Goal: Transaction & Acquisition: Book appointment/travel/reservation

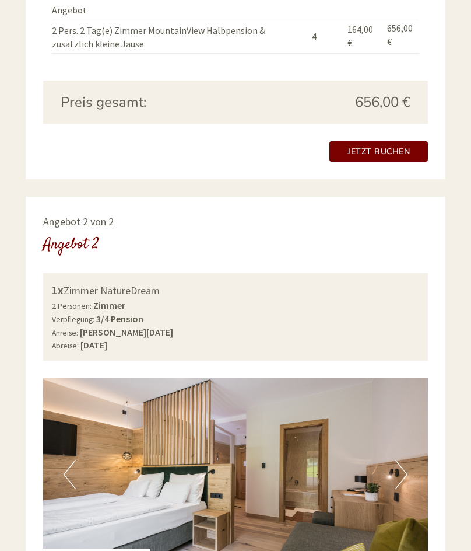
scroll to position [1263, 0]
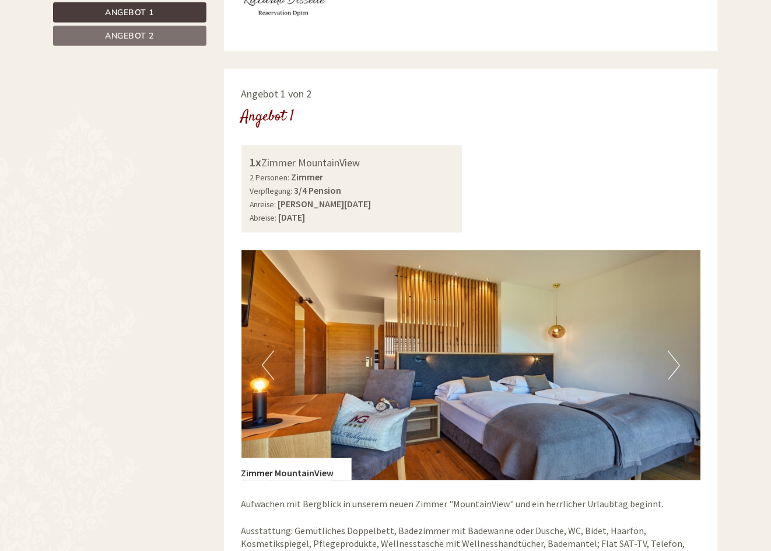
scroll to position [226, 0]
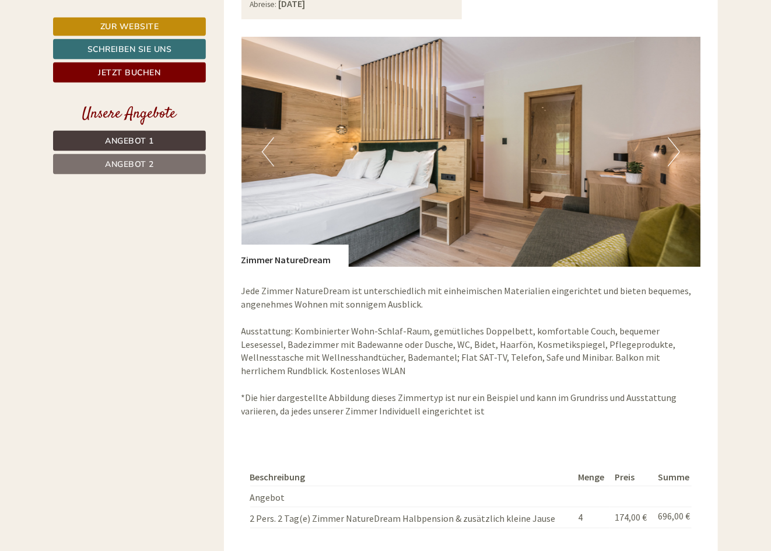
scroll to position [1617, 0]
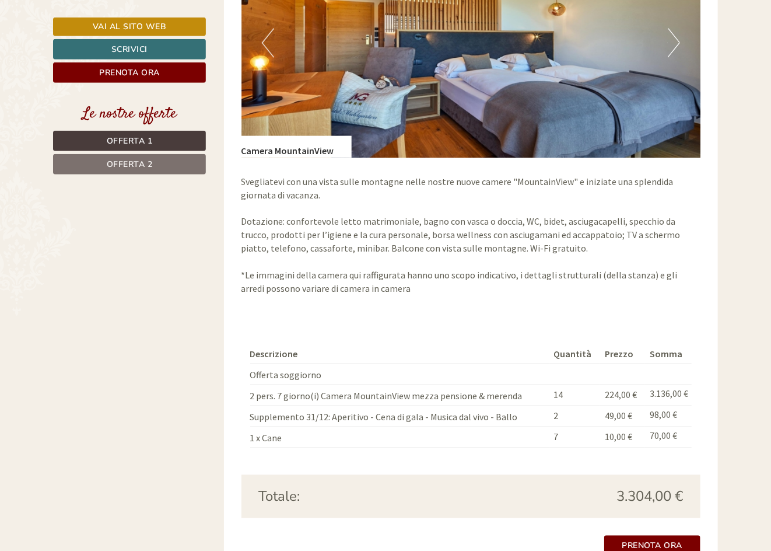
scroll to position [1093, 0]
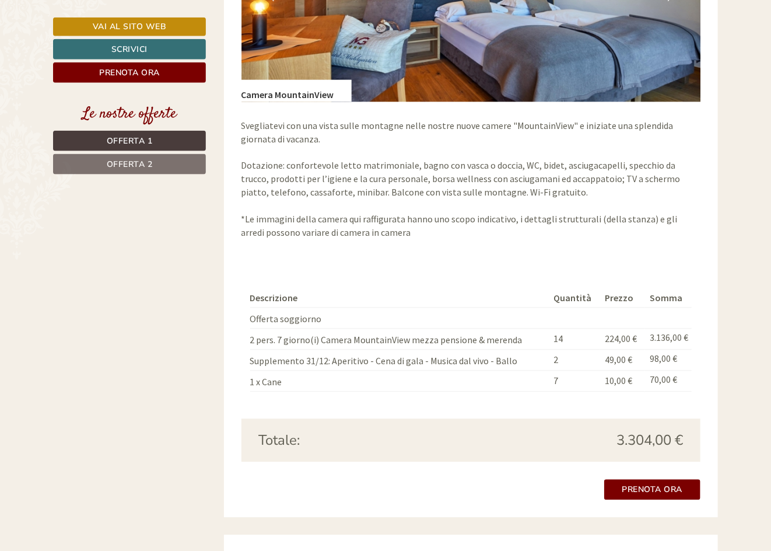
click at [90, 163] on link "Offerta 2" at bounding box center [129, 164] width 153 height 20
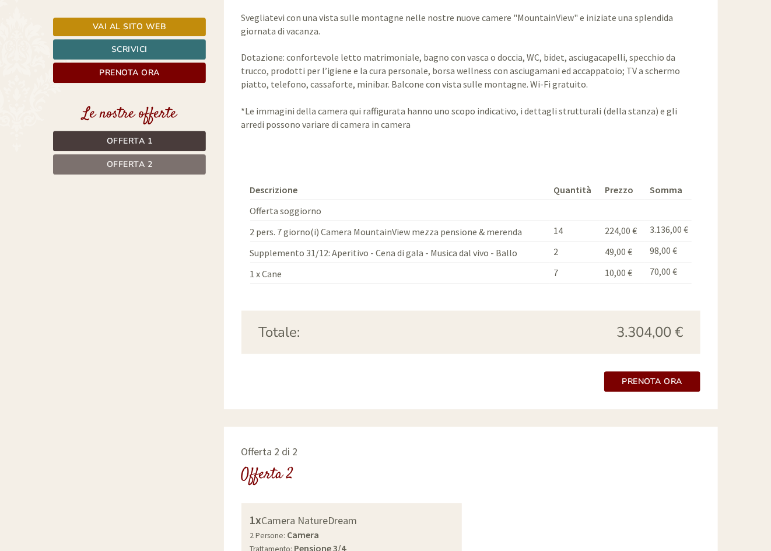
scroll to position [1136, 0]
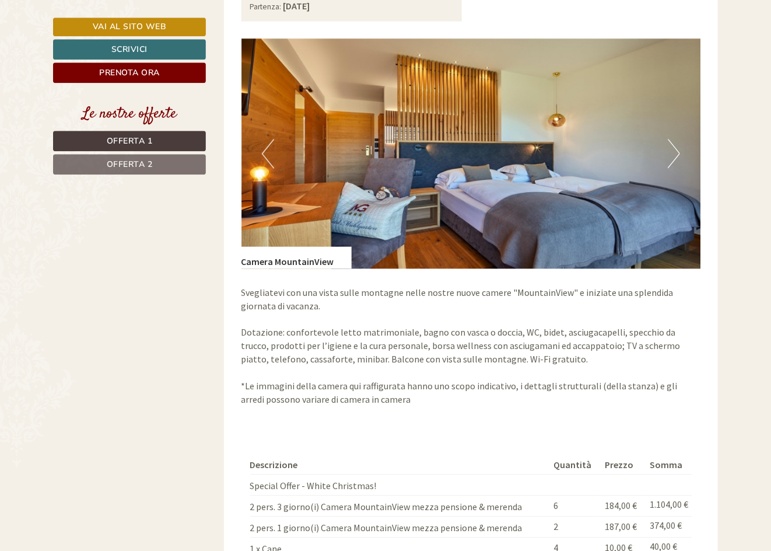
scroll to position [923, 0]
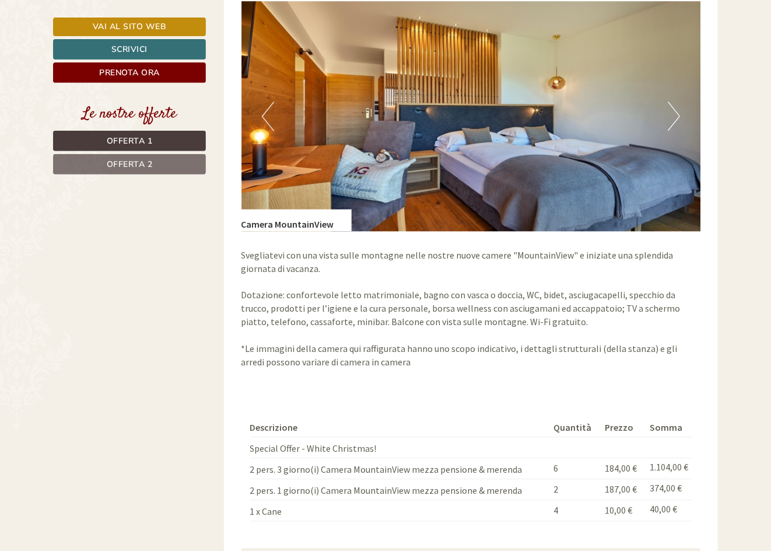
click at [146, 164] on span "Offerta 2" at bounding box center [130, 164] width 46 height 11
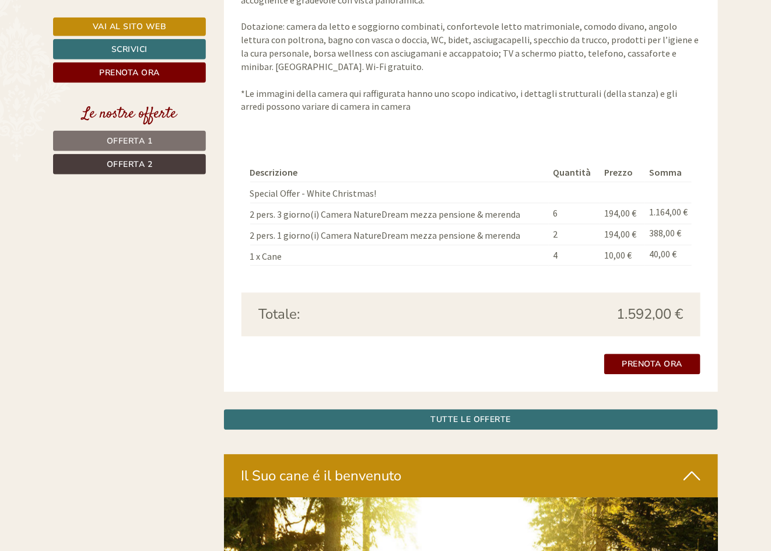
scroll to position [1215, 0]
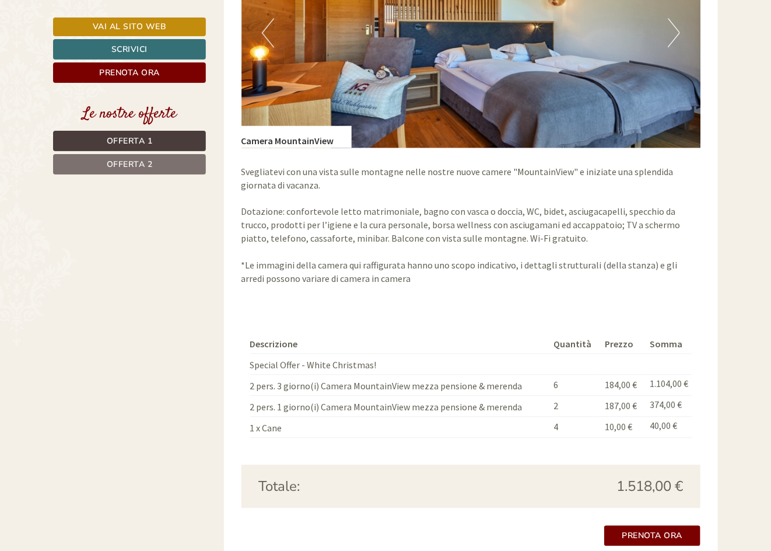
scroll to position [1127, 0]
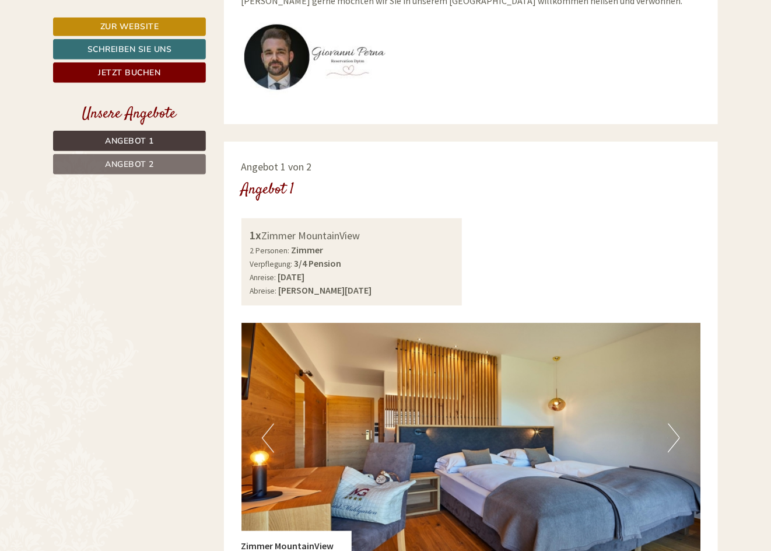
scroll to position [539, 0]
